Goal: Find specific page/section: Find specific page/section

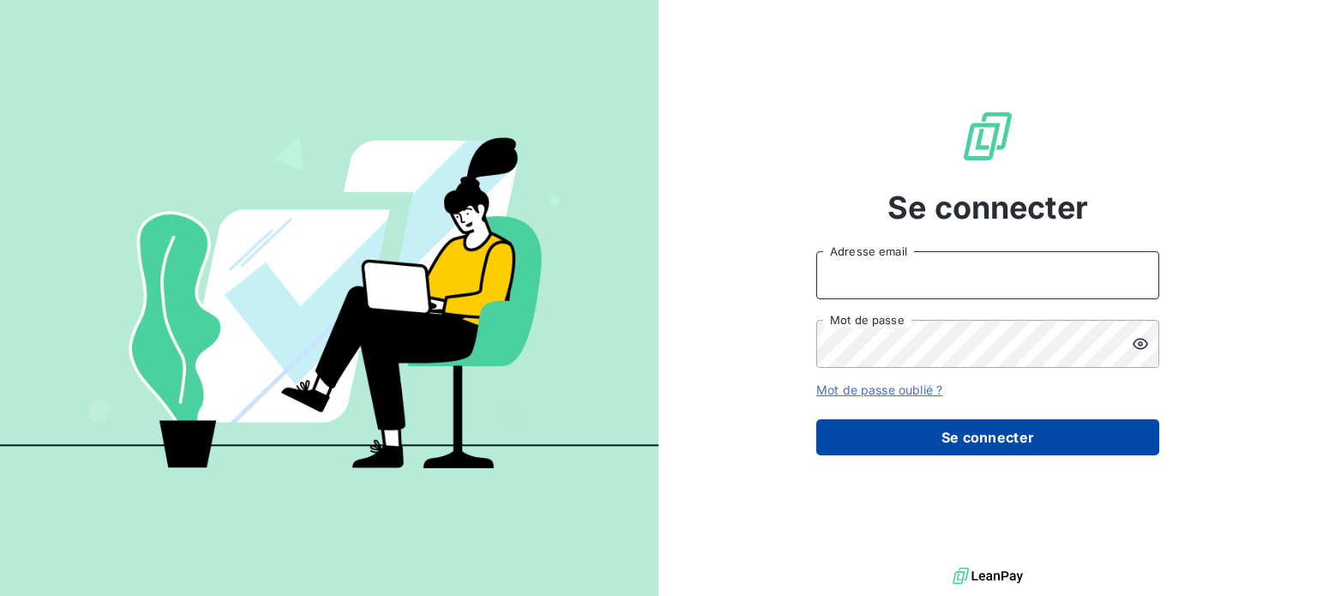
type input "meghan.dupe@kanoma.fr"
click at [879, 435] on button "Se connecter" at bounding box center [987, 437] width 343 height 36
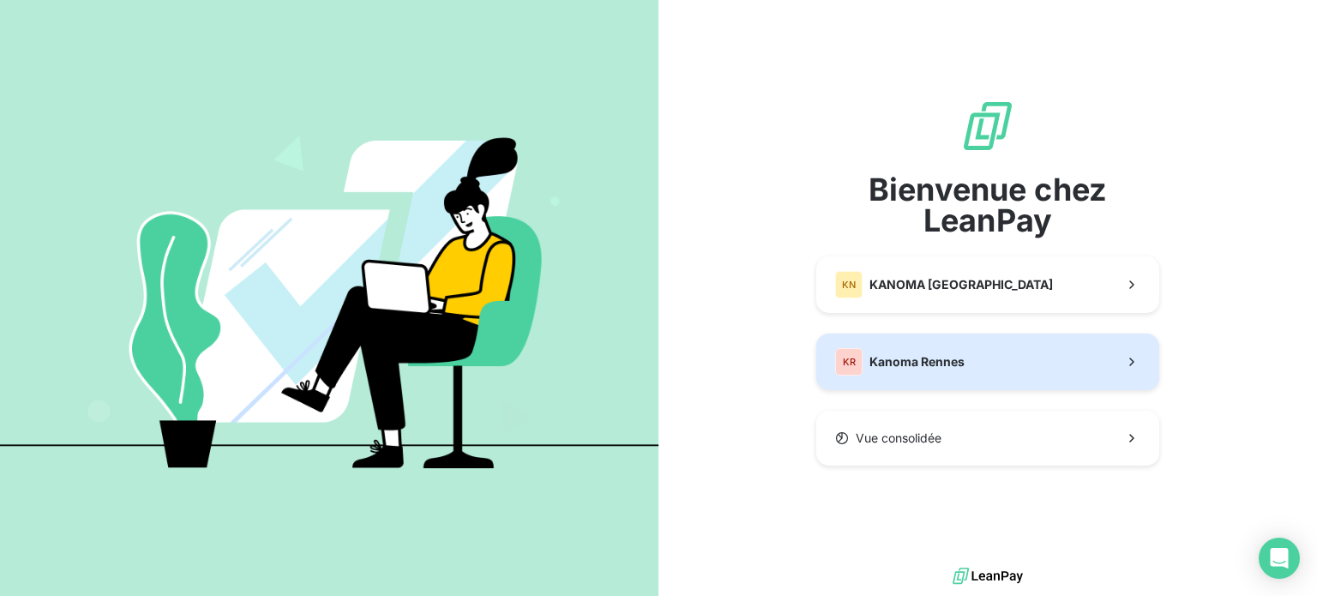
click at [912, 357] on span "Kanoma Rennes" at bounding box center [916, 361] width 95 height 17
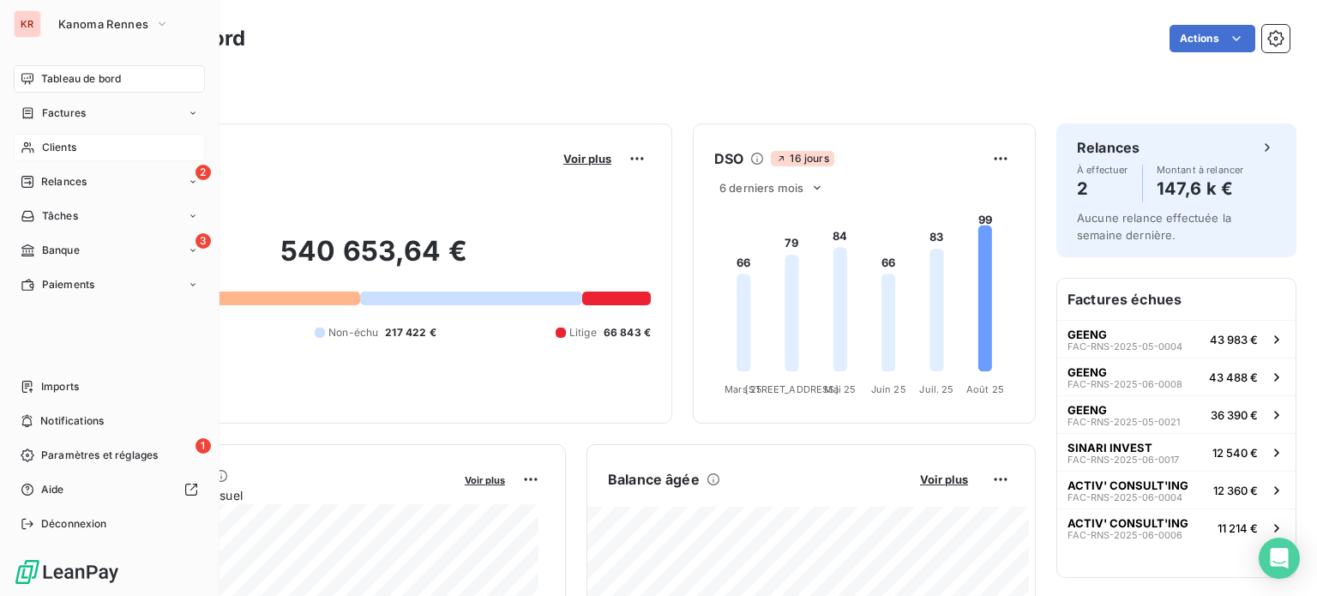
click at [42, 141] on span "Clients" at bounding box center [59, 147] width 34 height 15
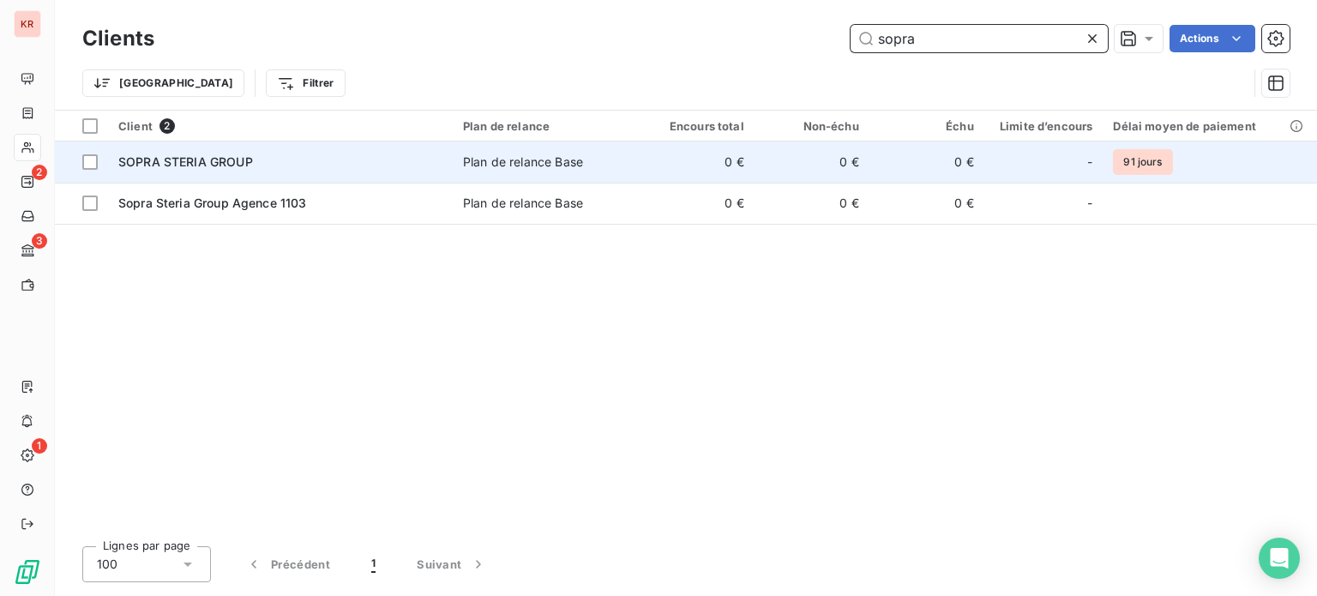
type input "sopra"
click at [653, 153] on td "0 €" at bounding box center [697, 161] width 115 height 41
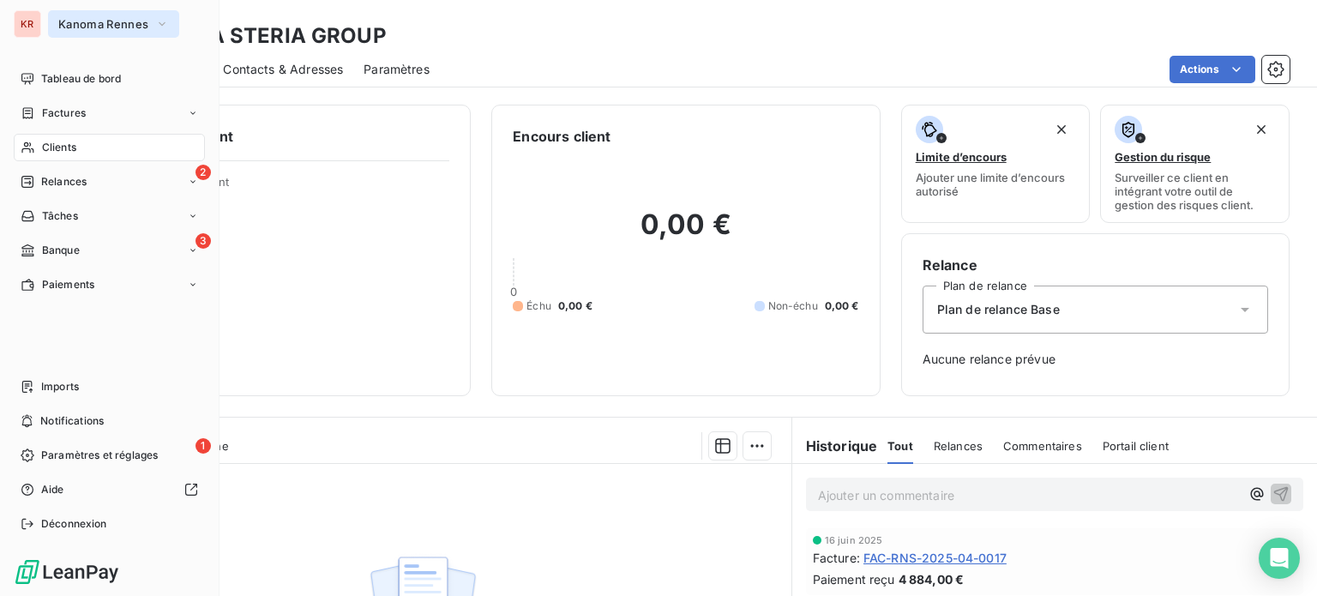
click at [125, 32] on button "Kanoma Rennes" at bounding box center [113, 23] width 131 height 27
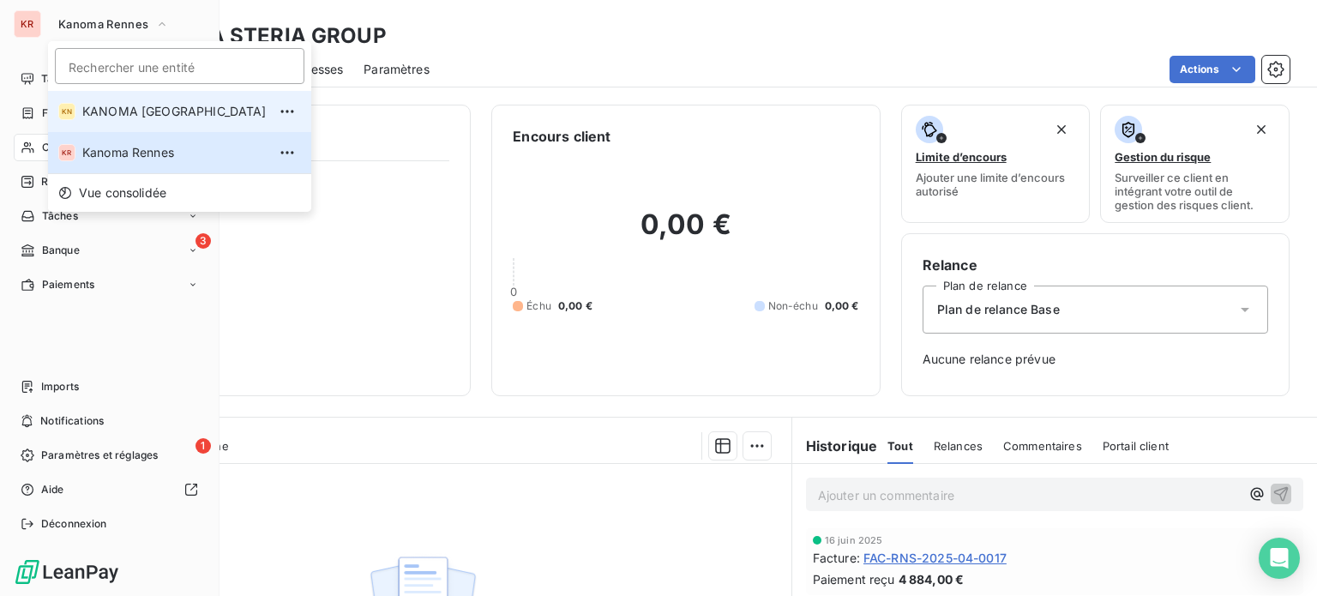
click at [130, 110] on span "KANOMA [GEOGRAPHIC_DATA]" at bounding box center [174, 111] width 184 height 17
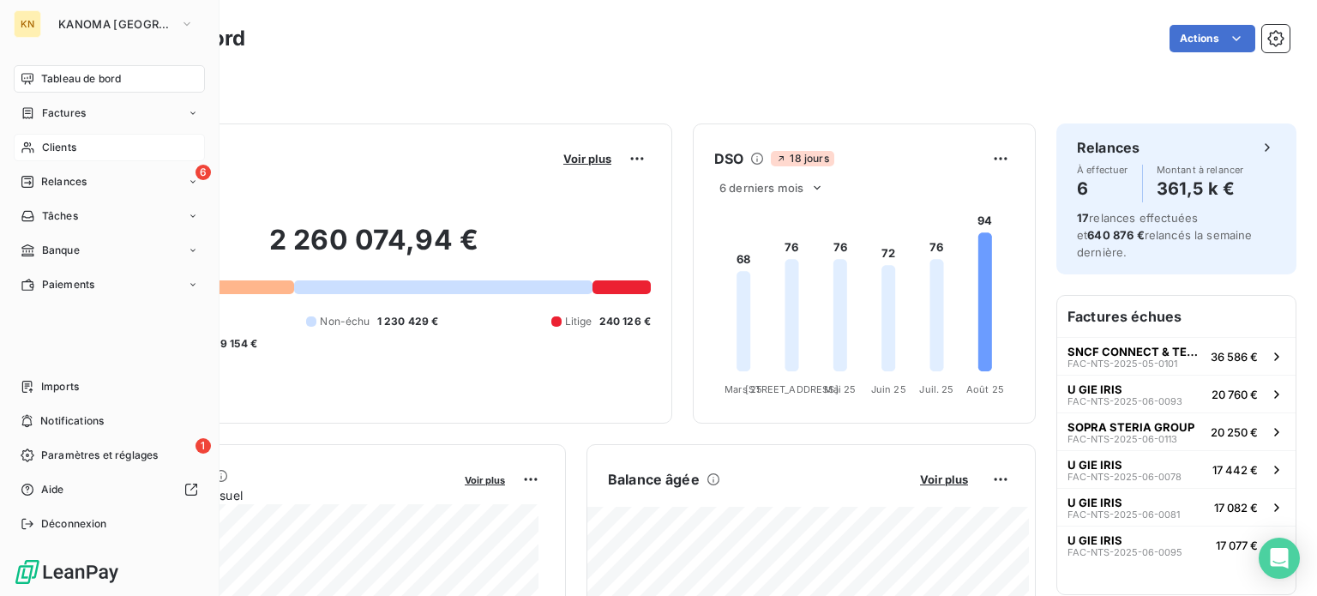
click at [24, 139] on div "Clients" at bounding box center [109, 147] width 191 height 27
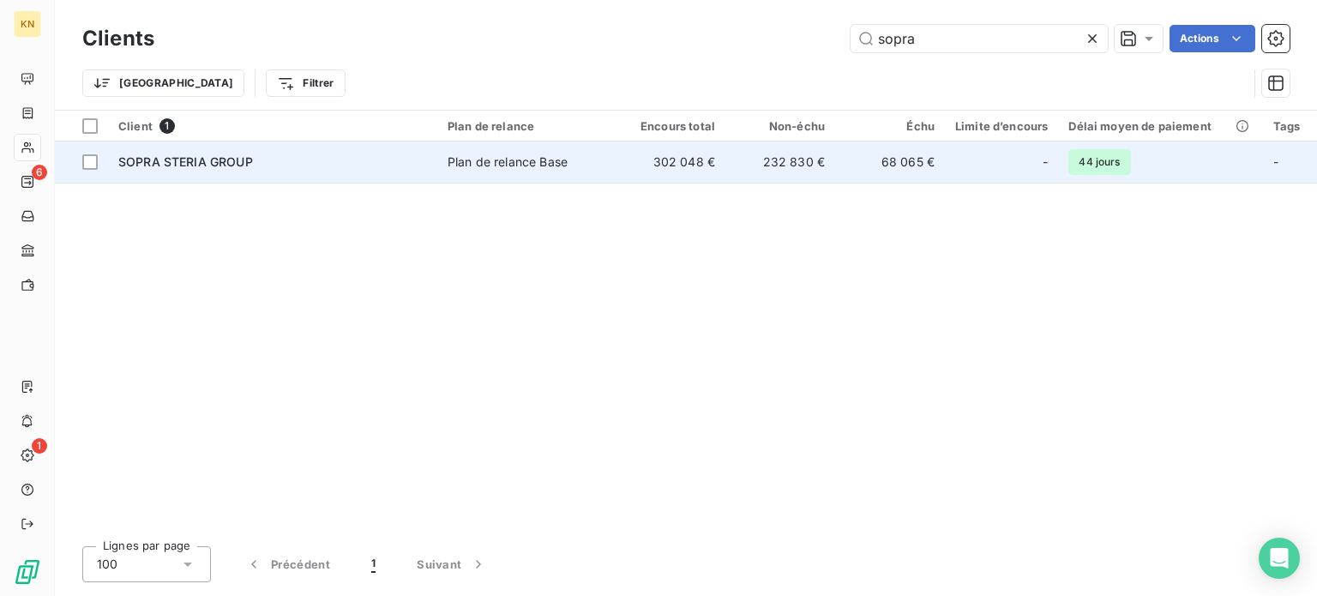
type input "sopra"
click at [760, 167] on td "232 830 €" at bounding box center [780, 161] width 110 height 41
